Goal: Contribute content: Contribute content

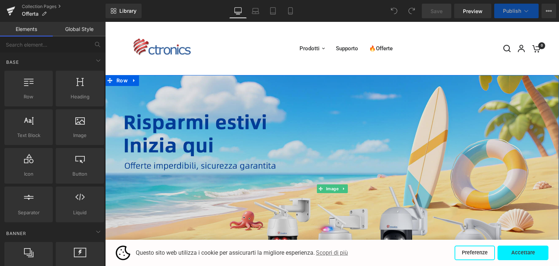
click at [287, 133] on img at bounding box center [332, 188] width 454 height 227
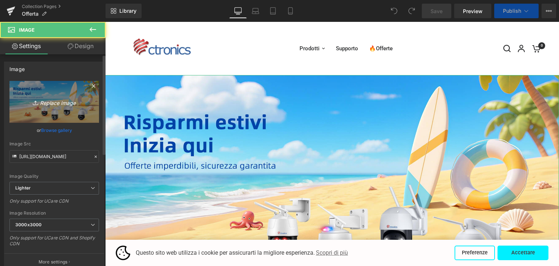
click at [61, 107] on link "Replace Image" at bounding box center [53, 102] width 89 height 42
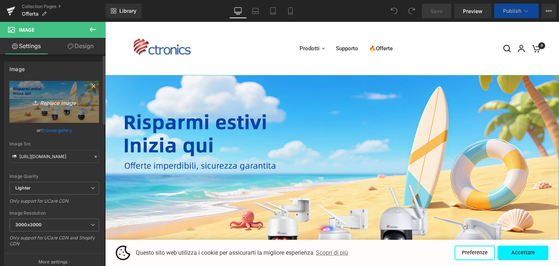
type input "C:\fakepath\1.jpg"
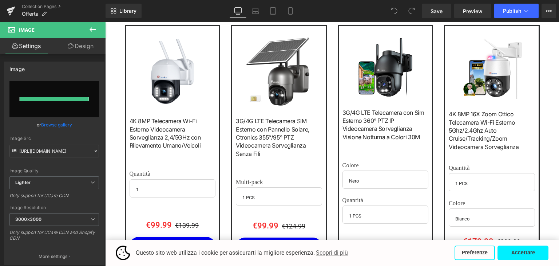
scroll to position [82, 0]
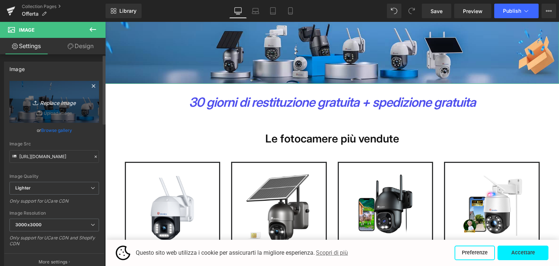
click at [61, 104] on icon "Replace Image" at bounding box center [54, 101] width 58 height 9
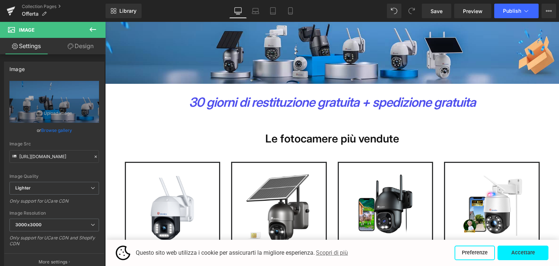
click at [281, 102] on strong "30 giorni di restituzione gratuita + spedizione gratuita" at bounding box center [332, 101] width 287 height 15
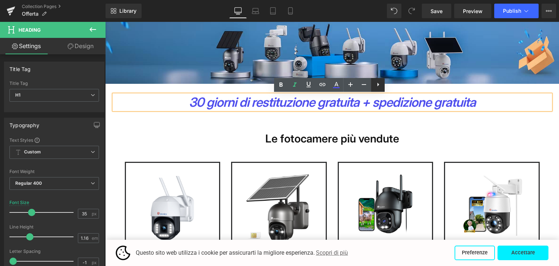
click at [374, 87] on icon at bounding box center [378, 84] width 9 height 9
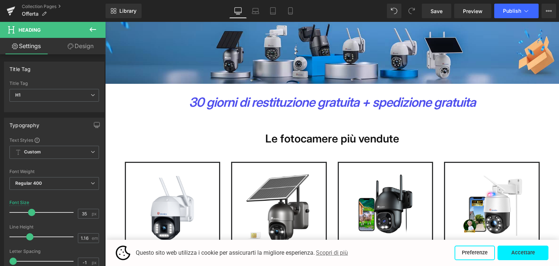
click at [93, 29] on icon at bounding box center [92, 29] width 7 height 4
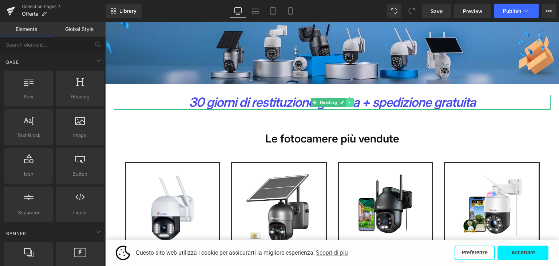
click at [346, 102] on link at bounding box center [350, 102] width 8 height 9
click at [351, 102] on icon at bounding box center [353, 102] width 4 height 4
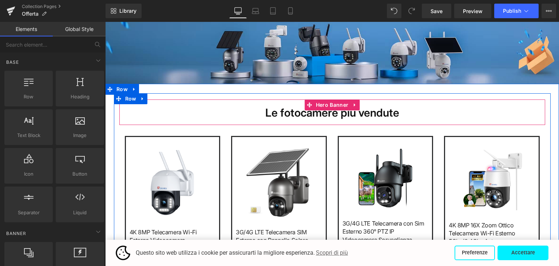
scroll to position [82, 0]
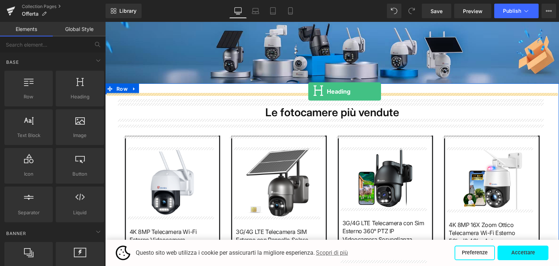
drag, startPoint x: 185, startPoint y: 118, endPoint x: 308, endPoint y: 91, distance: 125.8
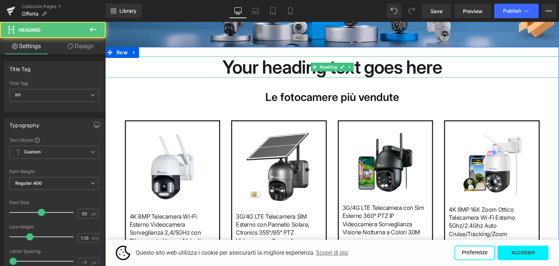
click at [282, 67] on h1 "Your heading text goes here" at bounding box center [332, 66] width 454 height 21
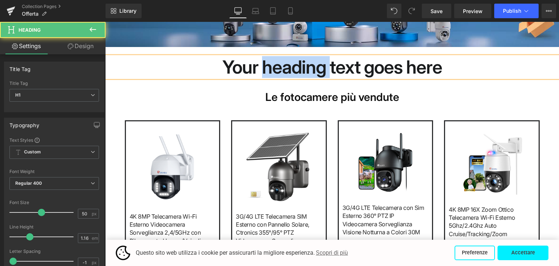
click at [282, 67] on h1 "Your heading text goes here" at bounding box center [332, 66] width 454 height 21
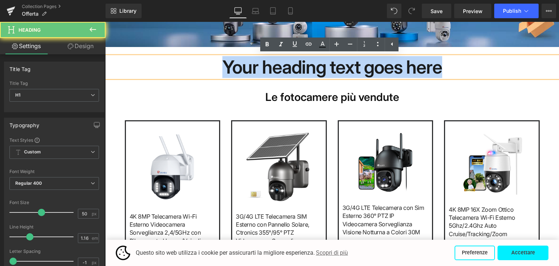
click at [282, 67] on h1 "Your heading text goes here" at bounding box center [332, 66] width 454 height 21
paste div
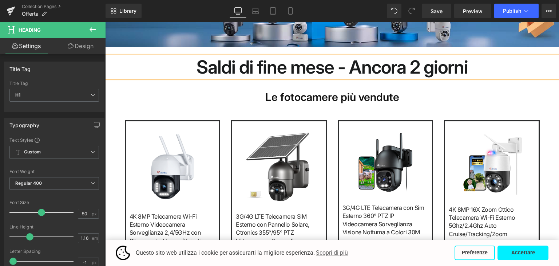
click at [286, 67] on h1 "Saldi di fine mese - Ancora 2 giorni" at bounding box center [332, 66] width 454 height 21
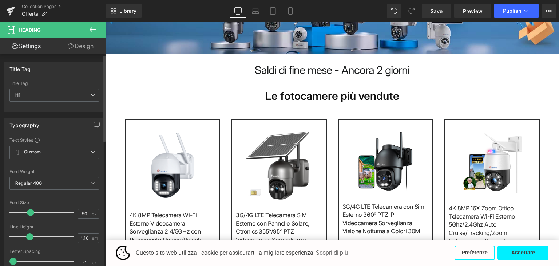
scroll to position [110, 0]
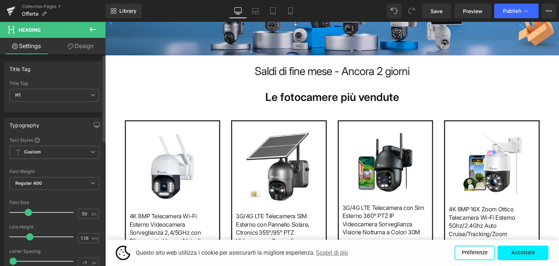
drag, startPoint x: 40, startPoint y: 210, endPoint x: 28, endPoint y: 208, distance: 12.2
click at [28, 208] on span at bounding box center [28, 211] width 7 height 7
click at [30, 209] on span at bounding box center [28, 211] width 7 height 7
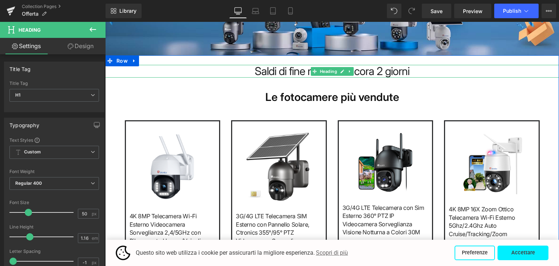
click at [275, 73] on h1 "Saldi di fine mese - Ancora 2 giorni" at bounding box center [332, 71] width 454 height 13
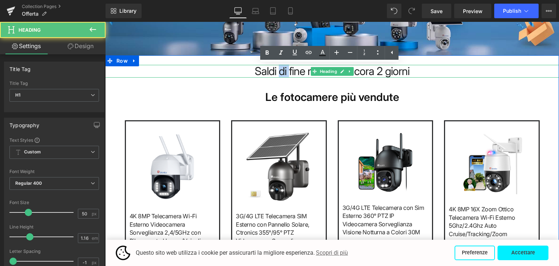
click at [275, 73] on h1 "Saldi di fine mese - Ancora 2 giorni" at bounding box center [332, 71] width 454 height 13
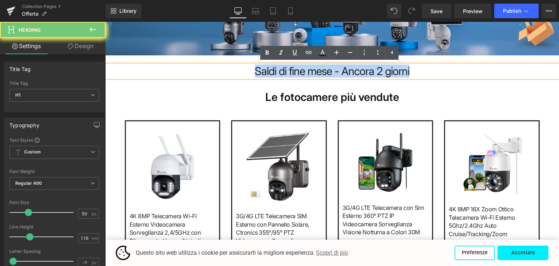
click at [275, 73] on h1 "Saldi di fine mese - Ancora 2 giorni" at bounding box center [332, 71] width 454 height 13
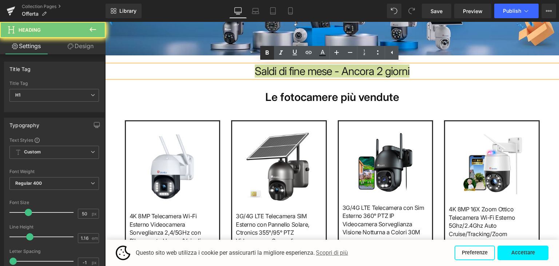
click at [266, 54] on icon at bounding box center [267, 53] width 3 height 4
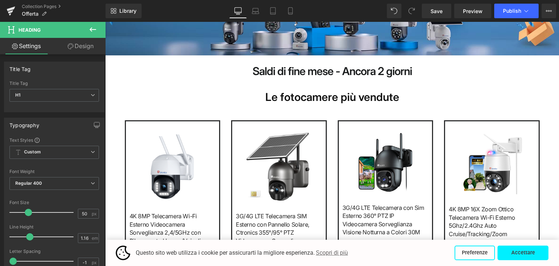
click at [90, 31] on icon at bounding box center [92, 29] width 9 height 9
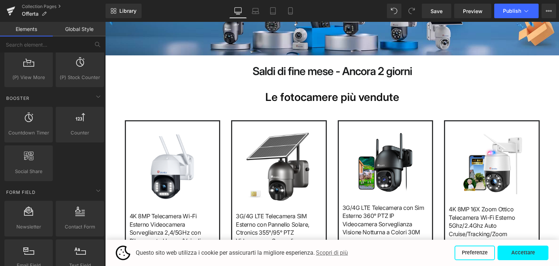
scroll to position [946, 0]
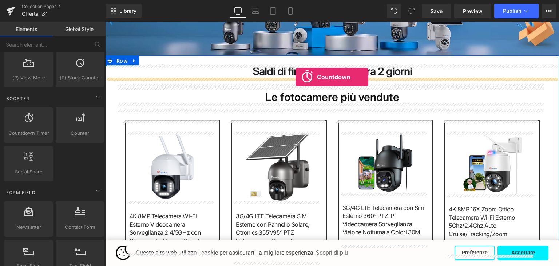
drag, startPoint x: 146, startPoint y: 153, endPoint x: 295, endPoint y: 77, distance: 167.9
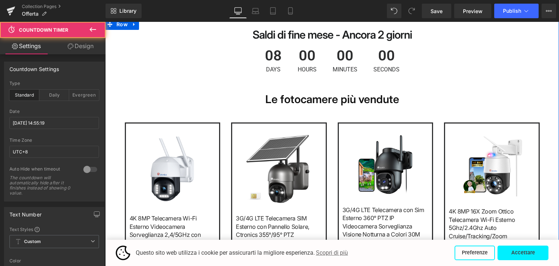
scroll to position [110, 0]
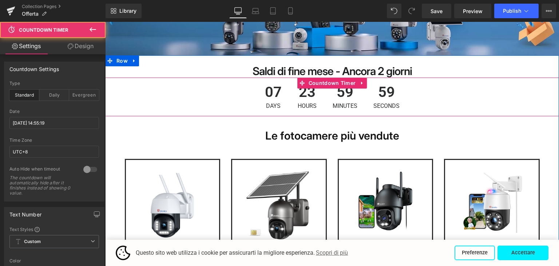
click at [283, 94] on div "07 Days" at bounding box center [273, 96] width 31 height 39
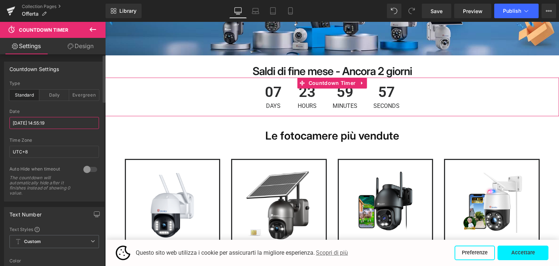
click at [29, 122] on input "[DATE] 14:55:19" at bounding box center [53, 123] width 89 height 12
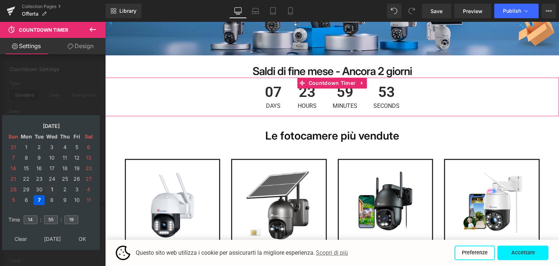
click at [52, 188] on td "1" at bounding box center [51, 189] width 13 height 10
drag, startPoint x: 32, startPoint y: 216, endPoint x: 22, endPoint y: 216, distance: 10.2
click at [23, 216] on td "14" at bounding box center [31, 219] width 16 height 17
type input "24"
click at [51, 219] on input "55" at bounding box center [51, 219] width 14 height 9
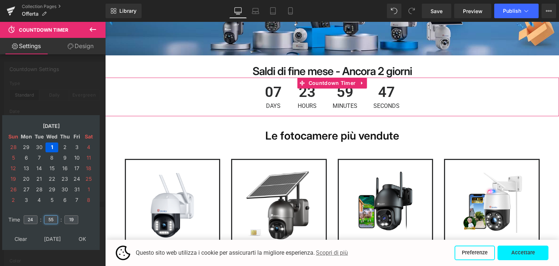
click at [51, 219] on input "55" at bounding box center [51, 219] width 14 height 9
type input "00"
click at [71, 216] on input "19" at bounding box center [71, 219] width 14 height 9
click at [71, 216] on input "1009" at bounding box center [71, 219] width 14 height 9
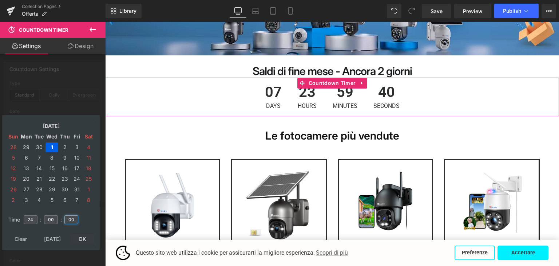
type input "00"
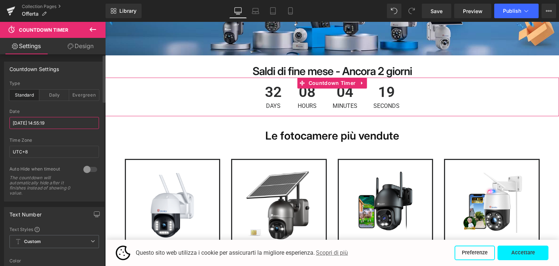
click at [45, 122] on input "[DATE] 14:55:19" at bounding box center [53, 123] width 89 height 12
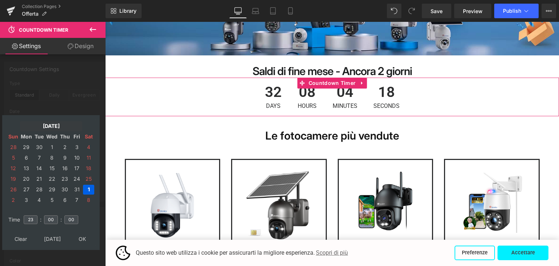
click at [47, 127] on td "[DATE]" at bounding box center [51, 126] width 62 height 10
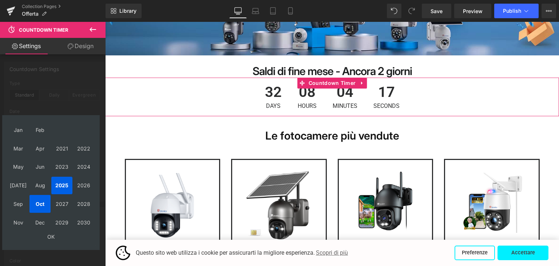
click at [17, 200] on td "Sep" at bounding box center [18, 204] width 21 height 18
click at [51, 239] on td "OK" at bounding box center [51, 237] width 87 height 10
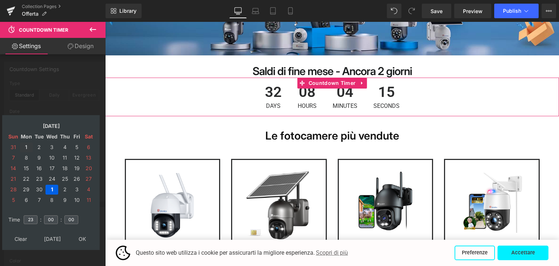
click at [27, 146] on td "1" at bounding box center [26, 147] width 13 height 10
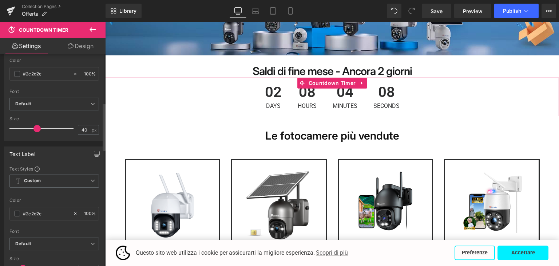
scroll to position [109, 0]
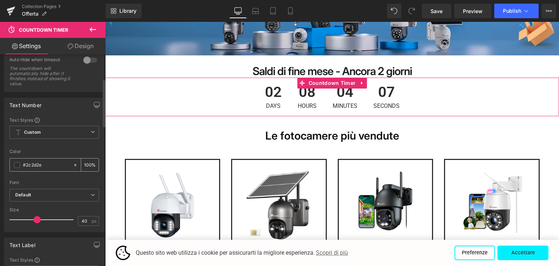
click at [47, 165] on input "#2c2d2e" at bounding box center [46, 165] width 47 height 8
click at [16, 164] on span at bounding box center [17, 165] width 6 height 6
click at [16, 162] on span at bounding box center [17, 165] width 6 height 6
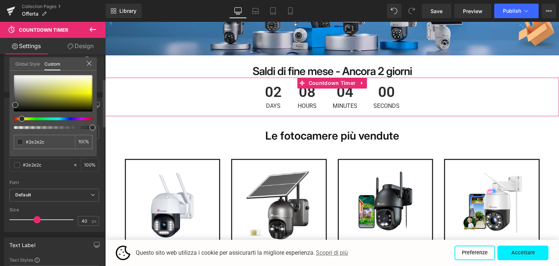
click at [19, 118] on div at bounding box center [50, 118] width 79 height 3
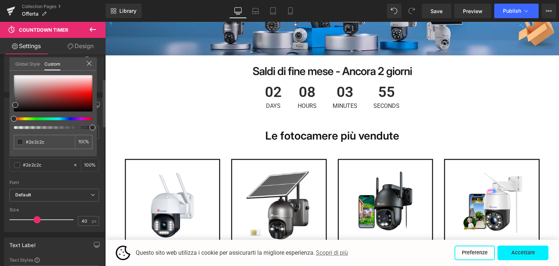
drag, startPoint x: 20, startPoint y: 119, endPoint x: 7, endPoint y: 123, distance: 13.2
click at [7, 123] on div "Text Number Text Styles Custom Custom Setup Global Style Custom Setup Global St…" at bounding box center [54, 162] width 109 height 140
click at [85, 96] on div at bounding box center [53, 93] width 79 height 36
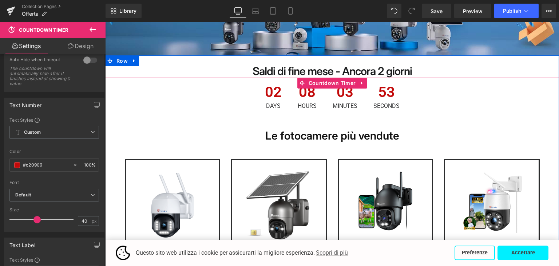
click at [196, 102] on div "02 Days 08 Hours 03 Minutes 53 Seconds" at bounding box center [332, 96] width 454 height 39
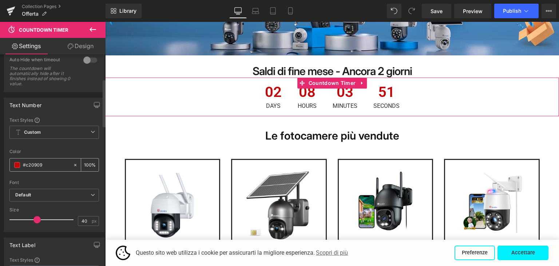
click at [17, 164] on span at bounding box center [17, 165] width 6 height 6
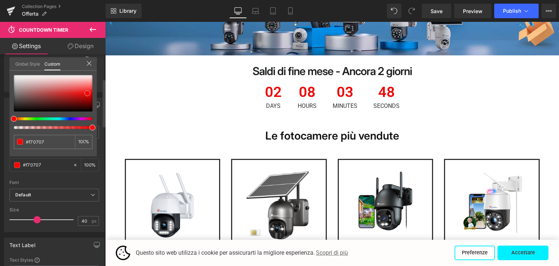
drag, startPoint x: 85, startPoint y: 95, endPoint x: 87, endPoint y: 91, distance: 4.1
click at [87, 91] on span at bounding box center [87, 93] width 6 height 6
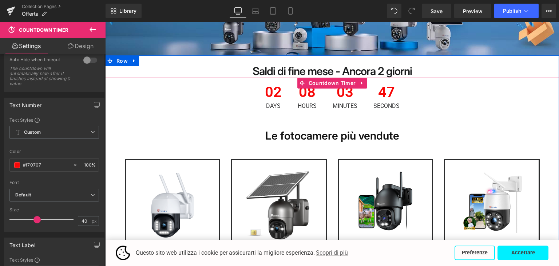
click at [447, 88] on div "02 Days 08 Hours 03 Minutes 47 Seconds" at bounding box center [332, 96] width 454 height 39
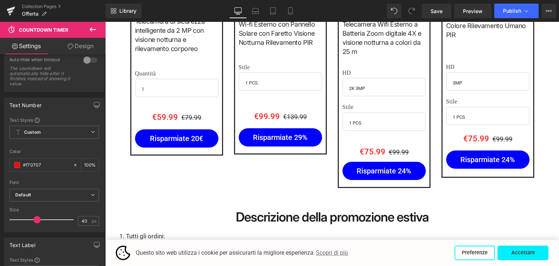
scroll to position [1456, 0]
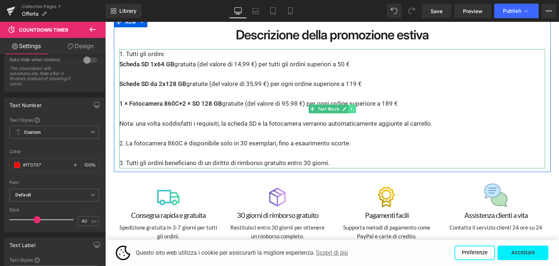
click at [350, 107] on icon at bounding box center [352, 109] width 4 height 4
click at [354, 107] on icon at bounding box center [356, 109] width 4 height 4
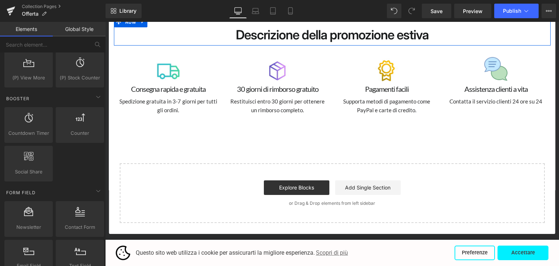
scroll to position [1347, 0]
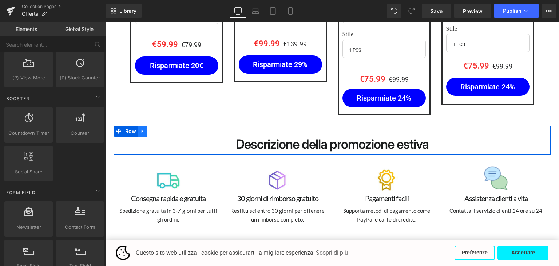
click at [142, 129] on icon at bounding box center [142, 130] width 1 height 3
click at [159, 128] on icon at bounding box center [161, 130] width 5 height 5
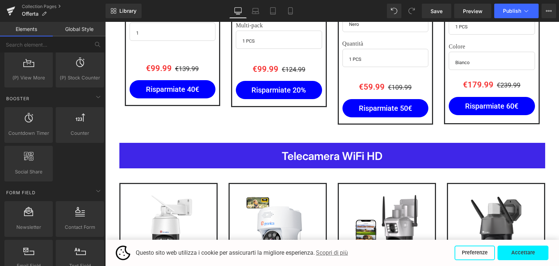
scroll to position [0, 0]
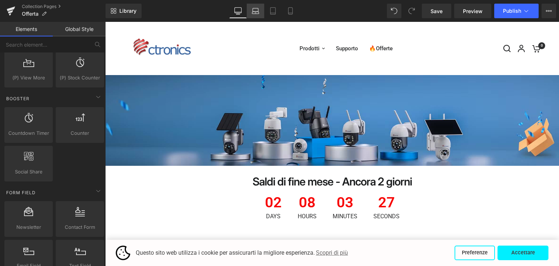
click at [256, 12] on icon at bounding box center [255, 10] width 7 height 7
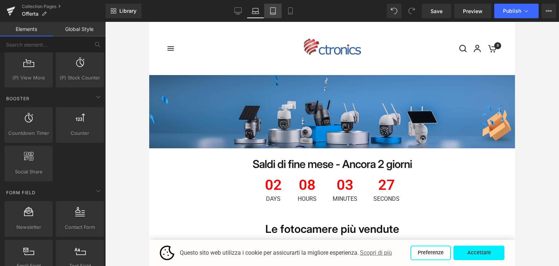
click at [272, 11] on icon at bounding box center [272, 10] width 7 height 7
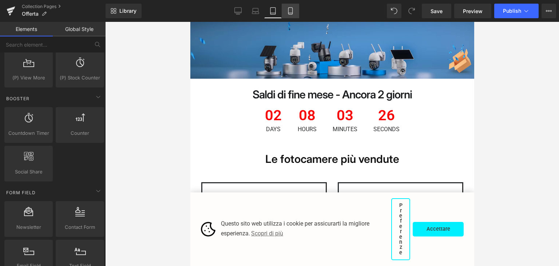
click at [288, 7] on icon at bounding box center [290, 10] width 7 height 7
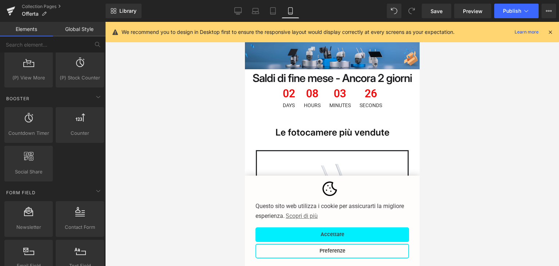
scroll to position [44, 0]
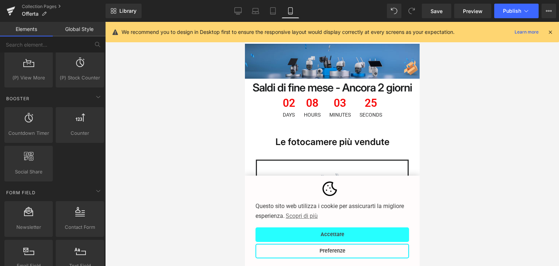
click at [335, 234] on button "Accettare" at bounding box center [332, 234] width 154 height 15
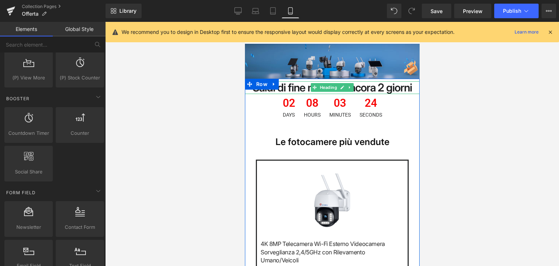
click at [301, 88] on strong "Saldi di fine mese - Ancora 2 giorni" at bounding box center [331, 87] width 159 height 13
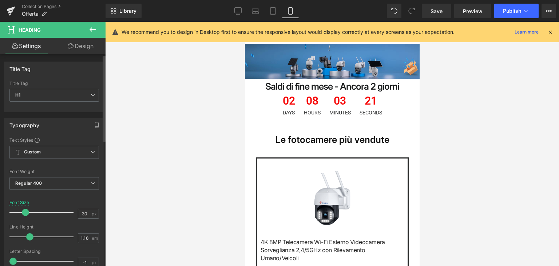
click at [22, 210] on span at bounding box center [25, 211] width 7 height 7
click at [236, 12] on icon at bounding box center [237, 10] width 7 height 7
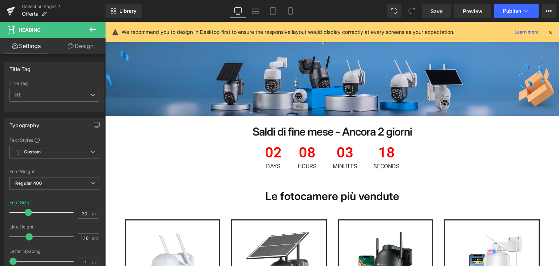
scroll to position [53, 0]
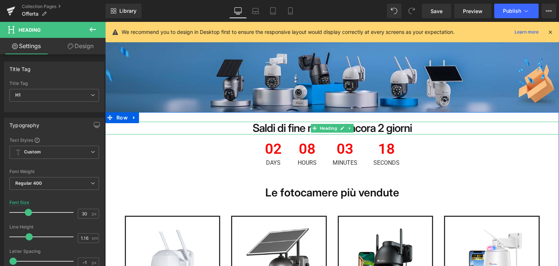
click at [274, 130] on strong "Saldi di fine mese - Ancora 2 giorni" at bounding box center [331, 127] width 159 height 13
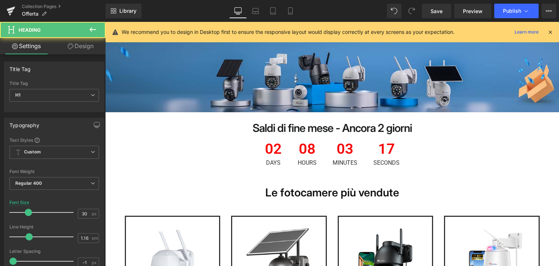
click at [88, 47] on link "Design" at bounding box center [80, 46] width 53 height 16
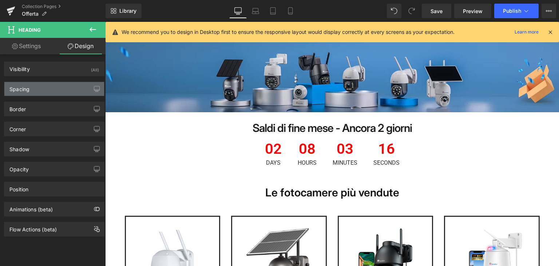
click at [51, 91] on div "Spacing" at bounding box center [54, 89] width 100 height 14
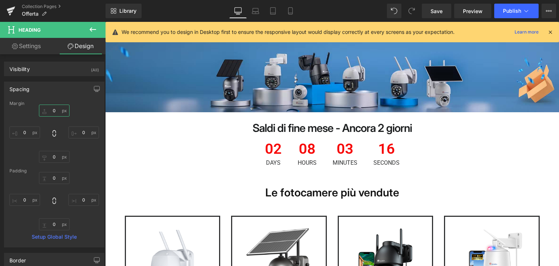
click at [56, 110] on input "0" at bounding box center [54, 110] width 31 height 12
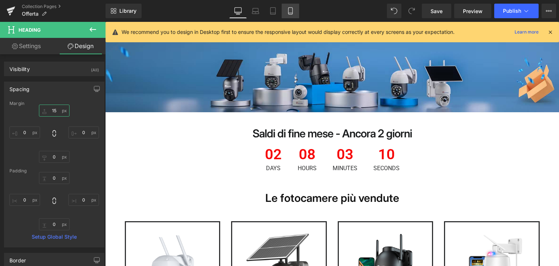
type input "15"
click at [285, 12] on link "Mobile" at bounding box center [290, 11] width 17 height 15
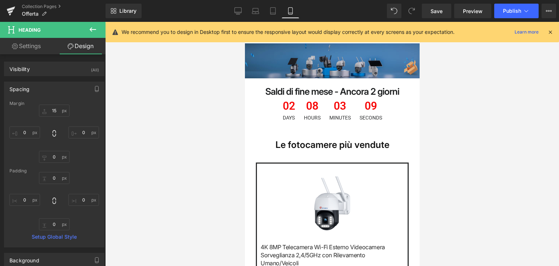
scroll to position [44, 0]
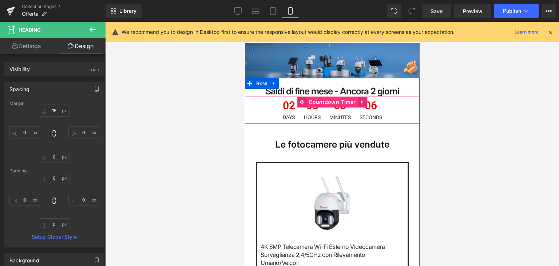
click at [331, 100] on span "Countdown Timer" at bounding box center [331, 101] width 51 height 11
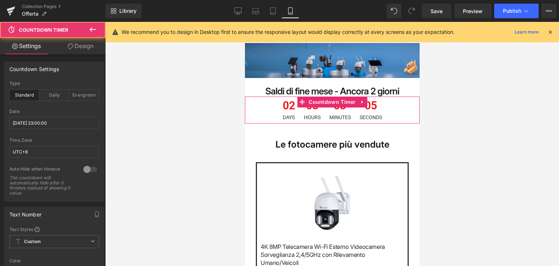
click at [76, 48] on link "Design" at bounding box center [80, 46] width 53 height 16
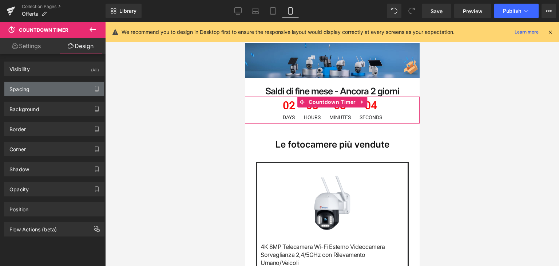
click at [36, 84] on div "Spacing" at bounding box center [54, 89] width 100 height 14
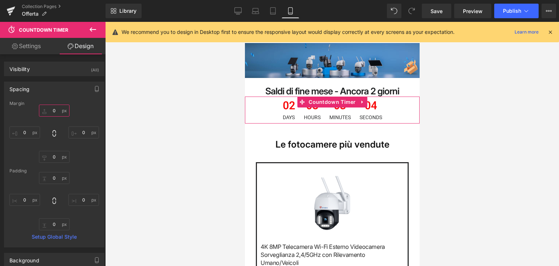
click at [55, 112] on input "0" at bounding box center [54, 110] width 31 height 12
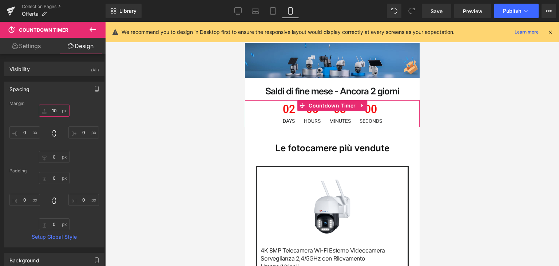
type input "10"
click at [19, 43] on link "Settings" at bounding box center [26, 46] width 53 height 16
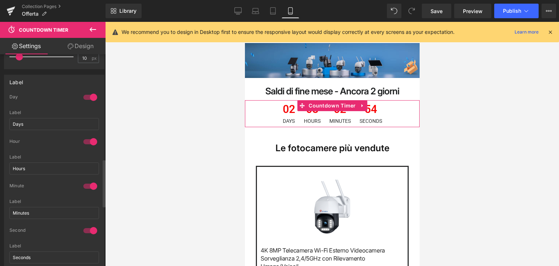
scroll to position [509, 0]
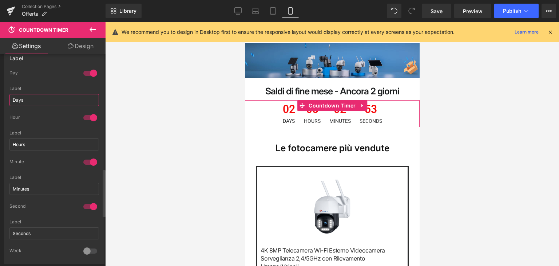
click at [43, 98] on input "Days" at bounding box center [53, 100] width 89 height 12
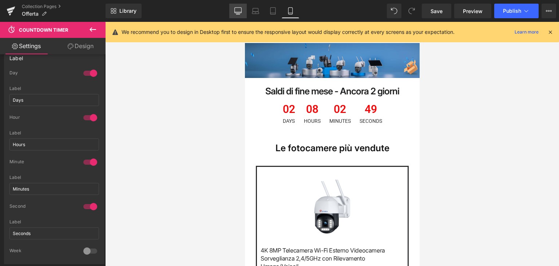
click at [242, 13] on icon at bounding box center [237, 10] width 7 height 7
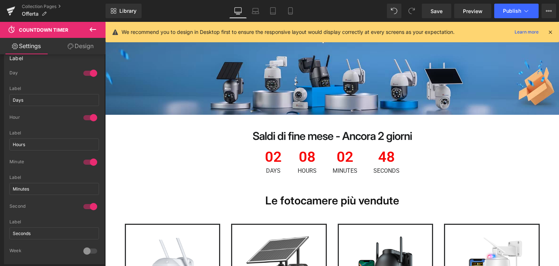
scroll to position [54, 0]
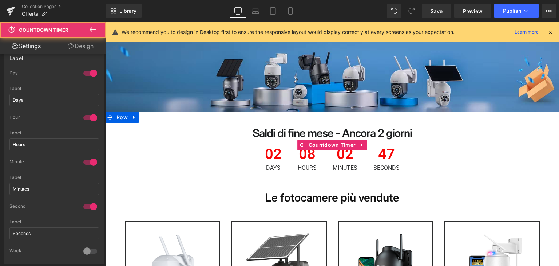
click at [271, 167] on span "Days" at bounding box center [273, 168] width 17 height 6
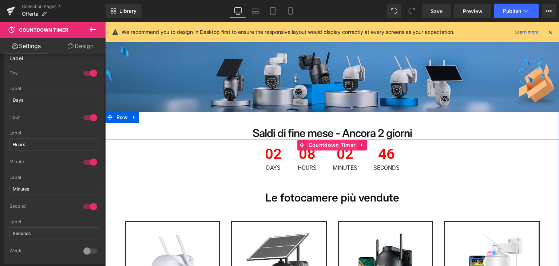
click at [322, 142] on span "Countdown Timer" at bounding box center [332, 144] width 51 height 11
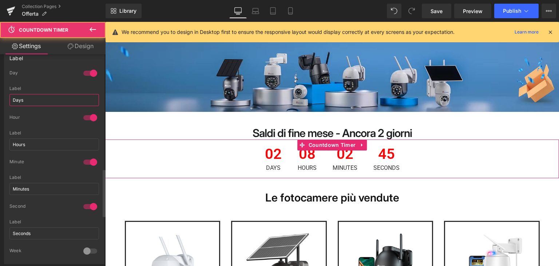
click at [37, 98] on input "Days" at bounding box center [53, 100] width 89 height 12
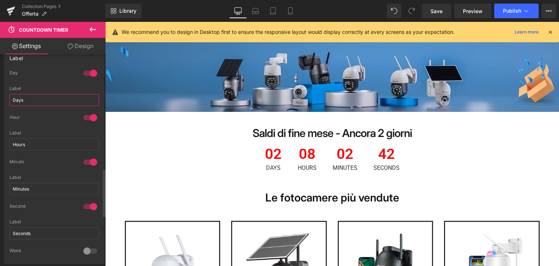
paste input "Giorni"
click at [33, 94] on input "Giorni" at bounding box center [53, 100] width 89 height 12
type input "Giorni"
click at [29, 139] on input "Hours" at bounding box center [53, 144] width 89 height 12
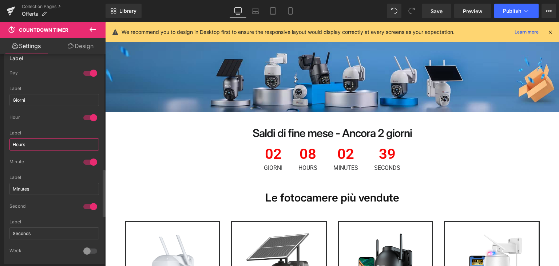
click at [29, 139] on input "Hours" at bounding box center [53, 144] width 89 height 12
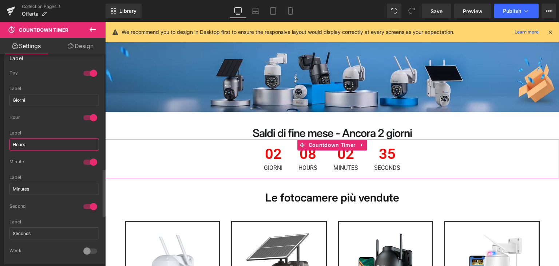
click at [44, 146] on input "Hours" at bounding box center [53, 144] width 89 height 12
paste input "Orari"
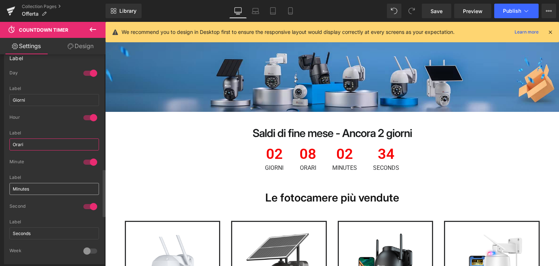
type input "Orari"
click at [36, 188] on input "Minutes" at bounding box center [53, 189] width 89 height 12
paste input "Verbale"
type input "Verbale"
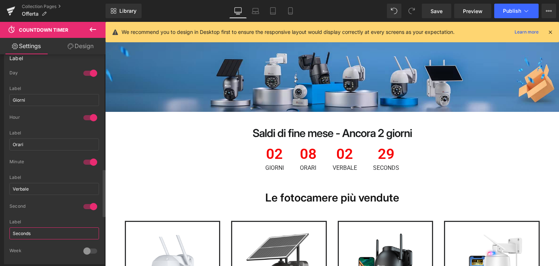
click at [31, 230] on input "Seconds" at bounding box center [53, 233] width 89 height 12
click at [36, 233] on input "Seconds" at bounding box center [53, 233] width 89 height 12
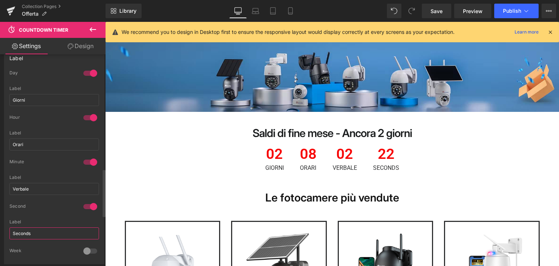
click at [52, 230] on input "Seconds" at bounding box center [53, 233] width 89 height 12
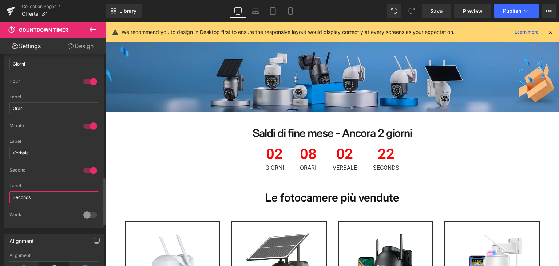
scroll to position [546, 0]
click at [40, 195] on input "Seconds" at bounding box center [53, 197] width 89 height 12
paste input "i"
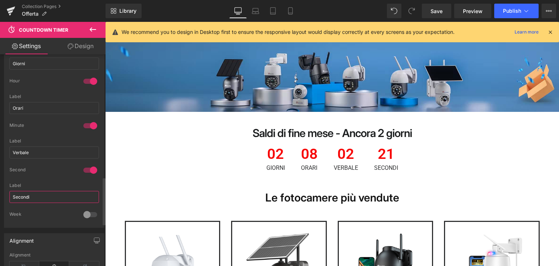
type input "Secondi"
click at [58, 183] on div "Label" at bounding box center [53, 185] width 89 height 5
click at [512, 16] on button "Publish" at bounding box center [516, 11] width 44 height 15
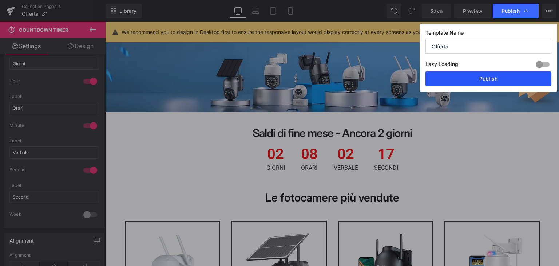
drag, startPoint x: 477, startPoint y: 78, endPoint x: 128, endPoint y: 87, distance: 349.0
click at [477, 78] on button "Publish" at bounding box center [488, 78] width 126 height 15
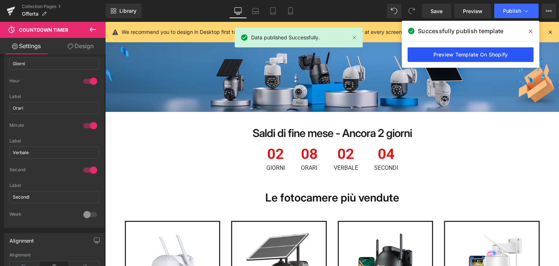
click at [487, 50] on link "Preview Template On Shopify" at bounding box center [470, 54] width 126 height 15
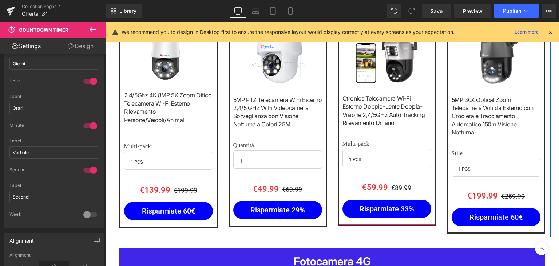
scroll to position [509, 0]
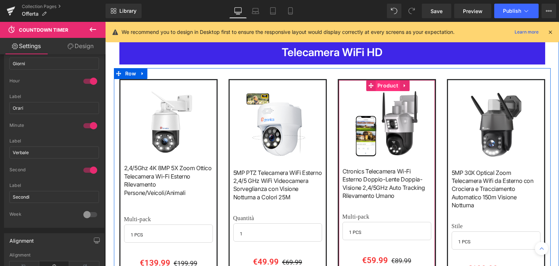
click at [384, 84] on span "Product" at bounding box center [387, 85] width 24 height 11
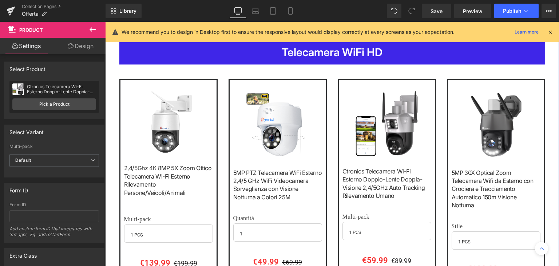
scroll to position [400, 0]
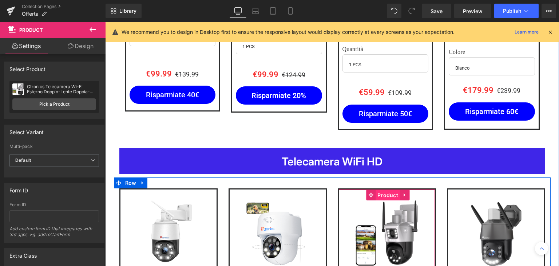
click at [382, 192] on span "Product" at bounding box center [387, 195] width 24 height 11
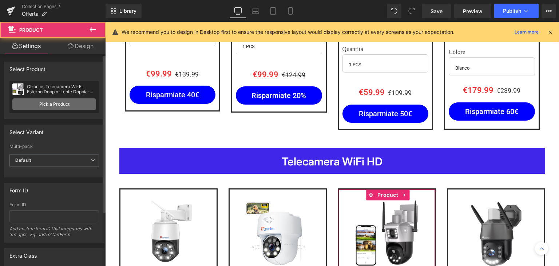
click at [66, 103] on link "Pick a Product" at bounding box center [54, 104] width 84 height 12
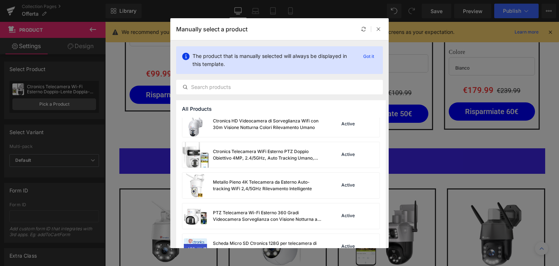
scroll to position [1228, 0]
drag, startPoint x: 284, startPoint y: 190, endPoint x: 226, endPoint y: 168, distance: 61.4
click at [284, 190] on div "Metallo Pieno 4K Telecamera da Esterno Auto-tracking WiFi 2,4/5GHz Rilevamento …" at bounding box center [267, 185] width 109 height 13
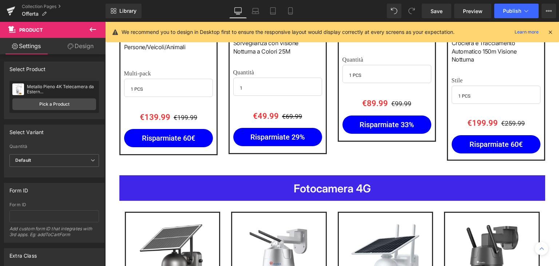
scroll to position [618, 0]
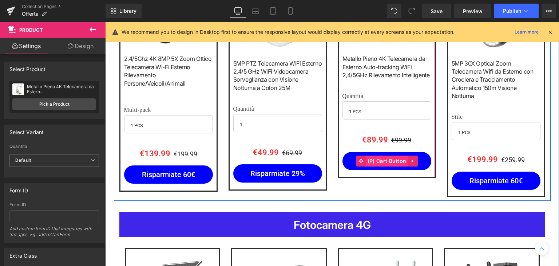
click at [376, 159] on span "(P) Cart Button" at bounding box center [387, 160] width 43 height 11
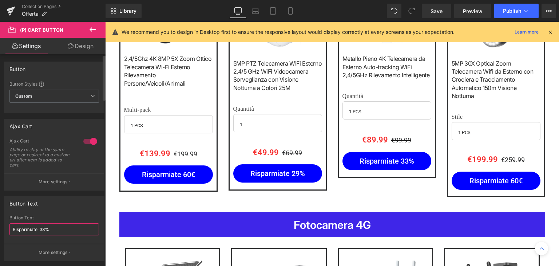
click at [45, 228] on input "Risparmiate 33%" at bounding box center [53, 229] width 89 height 12
type input "Risparmiate 10%"
click at [68, 220] on div "Button Text Risparmiate 10%" at bounding box center [53, 229] width 89 height 28
click at [509, 9] on span "Publish" at bounding box center [512, 11] width 18 height 6
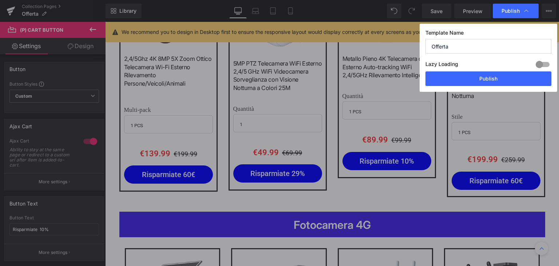
click at [480, 70] on div "Lazy Loading Build Upgrade plan to unlock" at bounding box center [488, 65] width 126 height 12
drag, startPoint x: 478, startPoint y: 75, endPoint x: 149, endPoint y: 1, distance: 337.1
click at [477, 75] on button "Publish" at bounding box center [488, 78] width 126 height 15
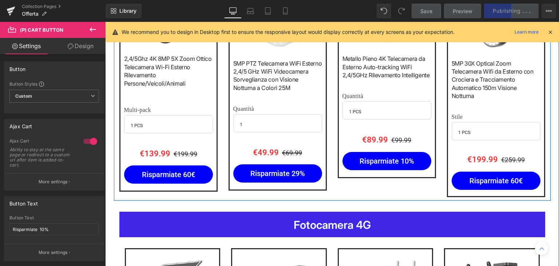
scroll to position [509, 0]
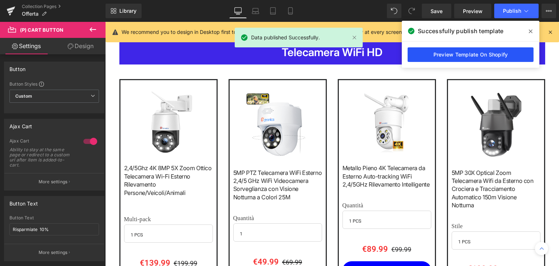
click at [478, 55] on link "Preview Template On Shopify" at bounding box center [470, 54] width 126 height 15
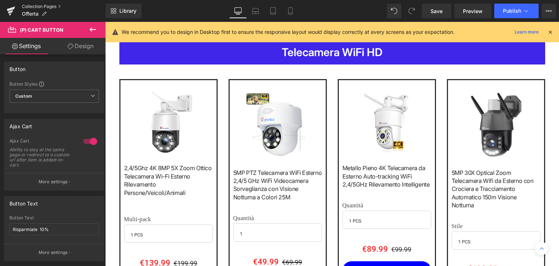
click at [30, 4] on link "Collection Pages" at bounding box center [64, 7] width 84 height 6
